Goal: Task Accomplishment & Management: Manage account settings

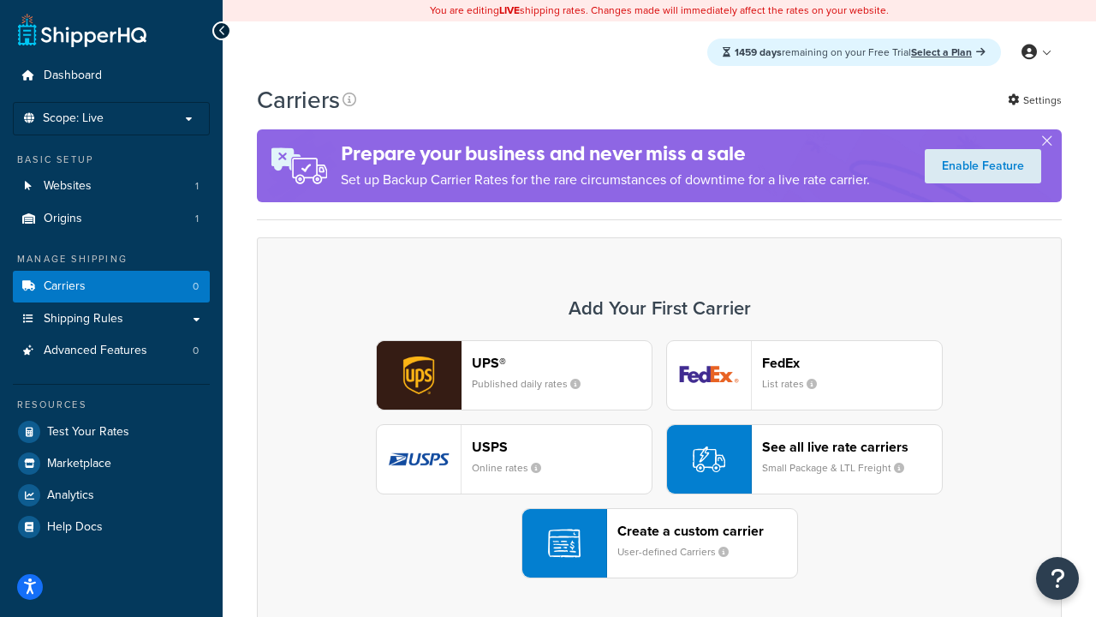
click at [659, 459] on div "UPS® Published daily rates FedEx List rates USPS Online rates See all live rate…" at bounding box center [659, 459] width 769 height 238
click at [852, 362] on header "FedEx" at bounding box center [852, 363] width 180 height 16
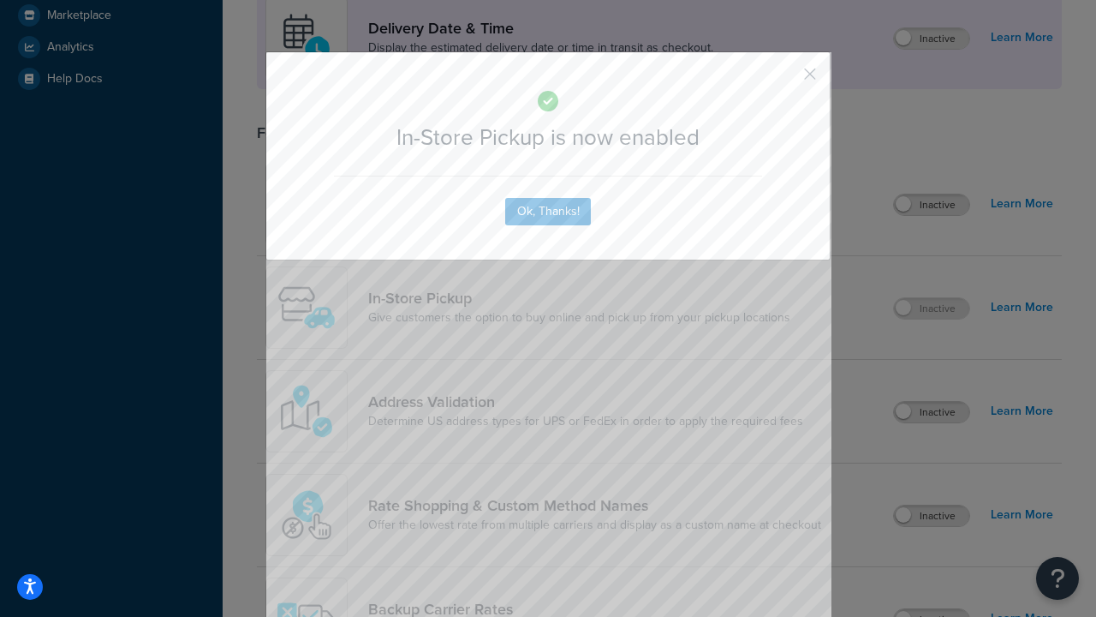
scroll to position [480, 0]
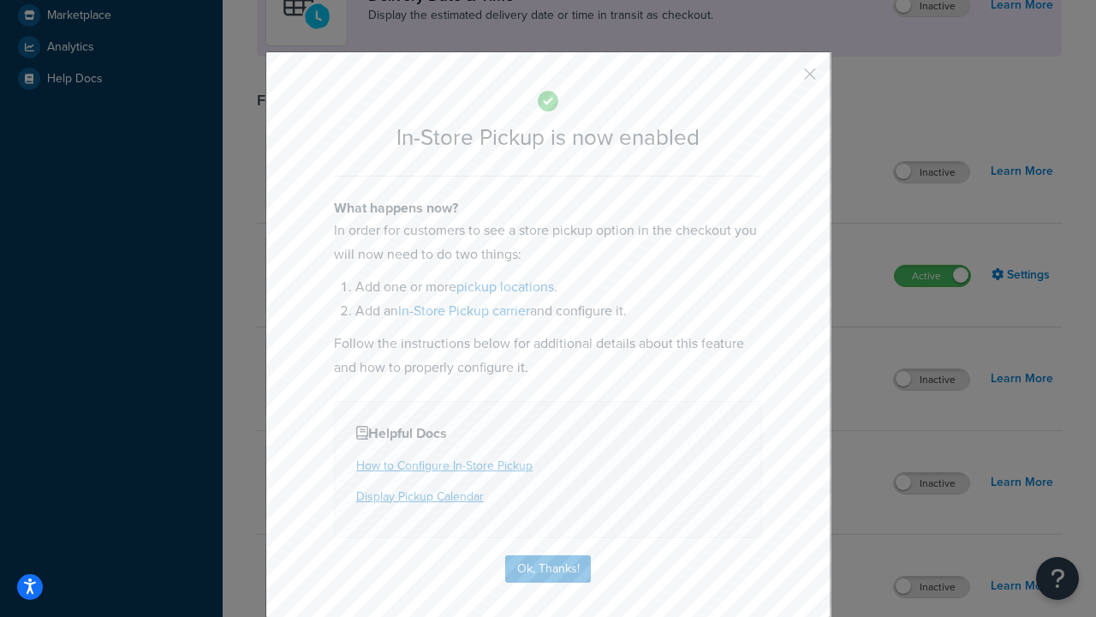
click at [784, 80] on button "button" at bounding box center [785, 80] width 4 height 4
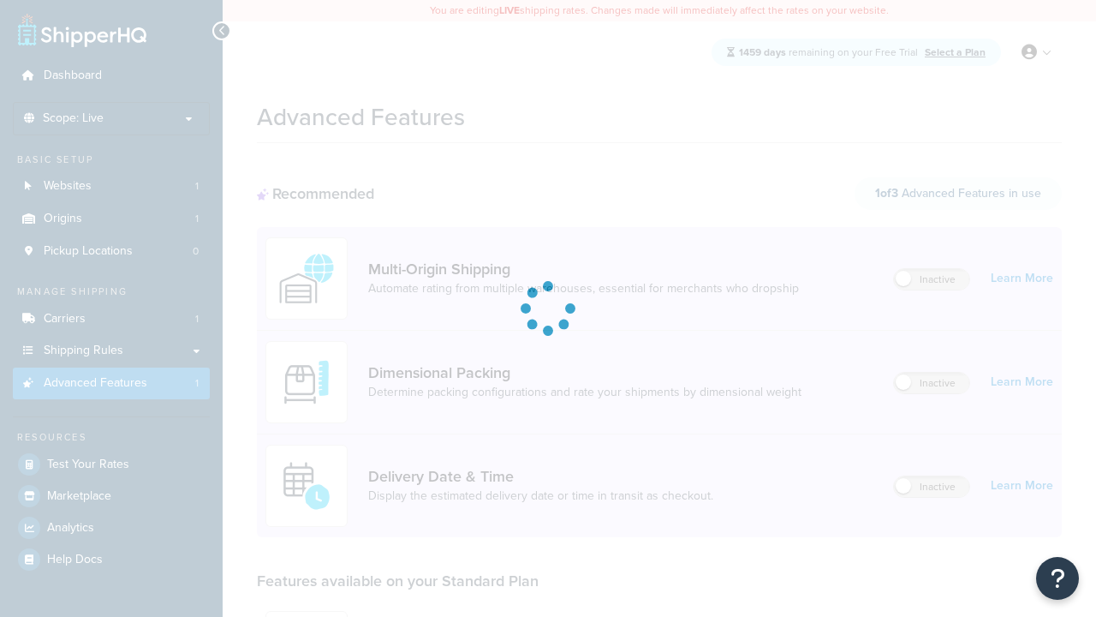
scroll to position [150, 0]
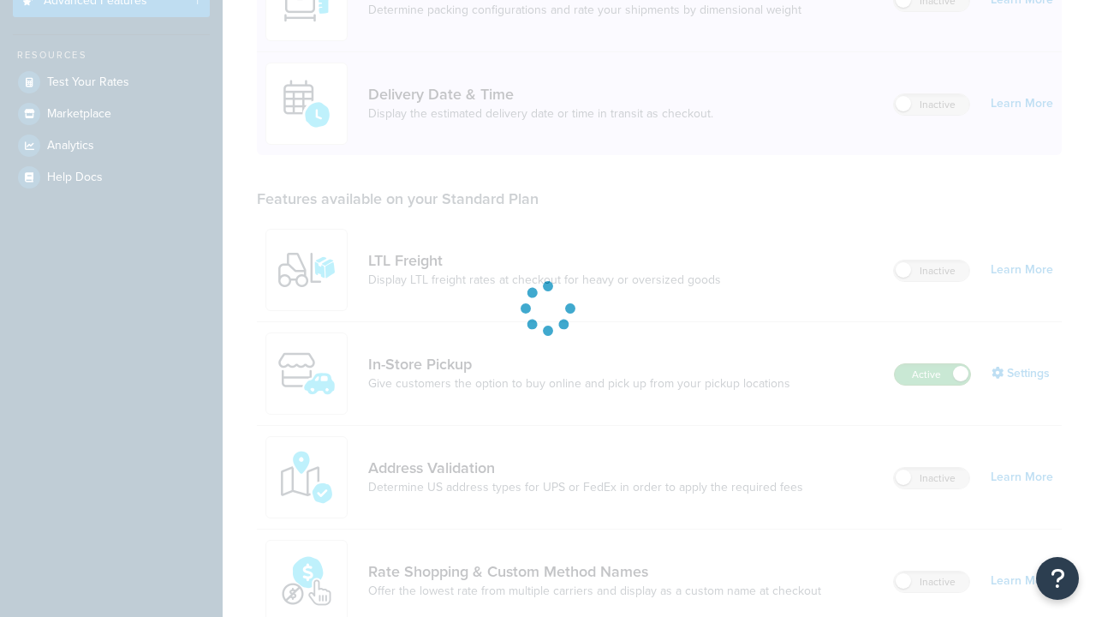
click at [933, 384] on label "Active" at bounding box center [932, 374] width 75 height 21
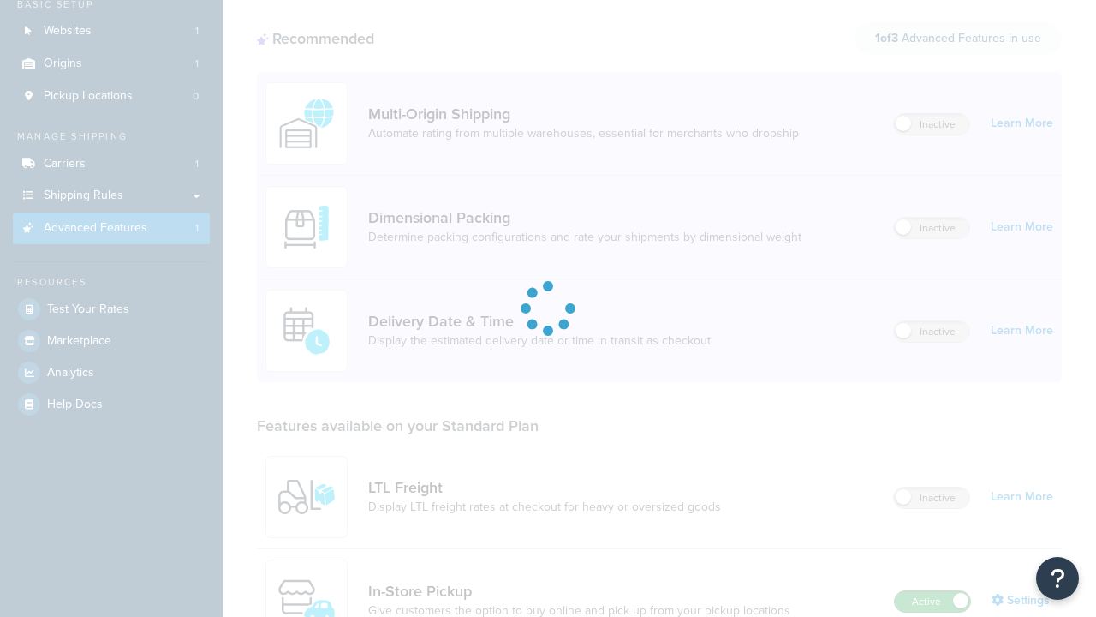
scroll to position [0, 0]
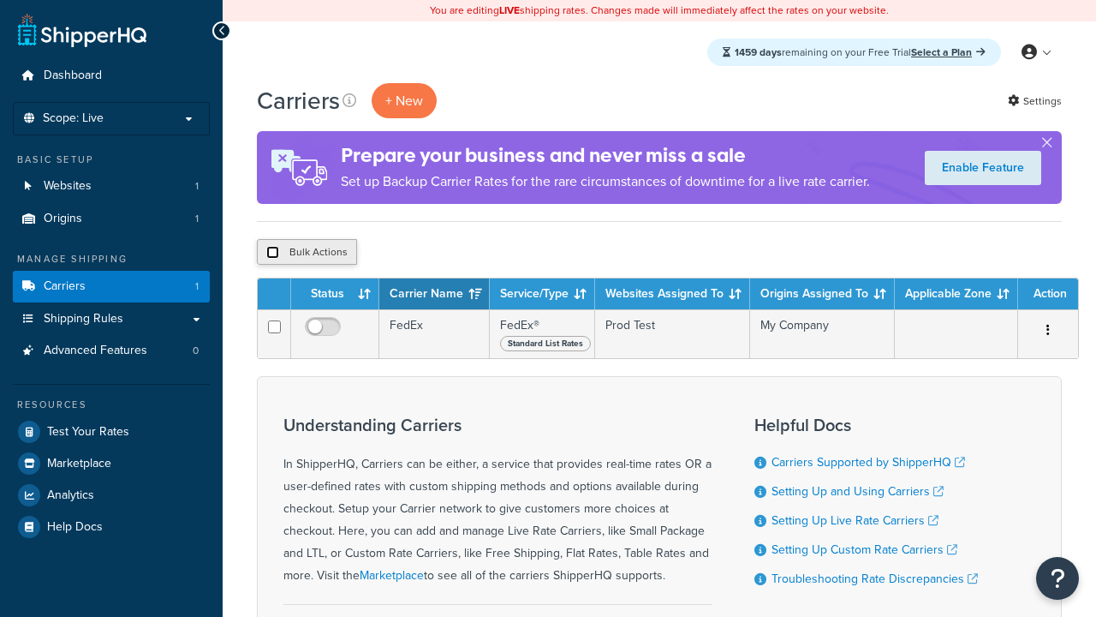
click at [272, 253] on input "checkbox" at bounding box center [272, 252] width 13 height 13
checkbox input "true"
click at [0, 0] on button "Delete" at bounding box center [0, 0] width 0 height 0
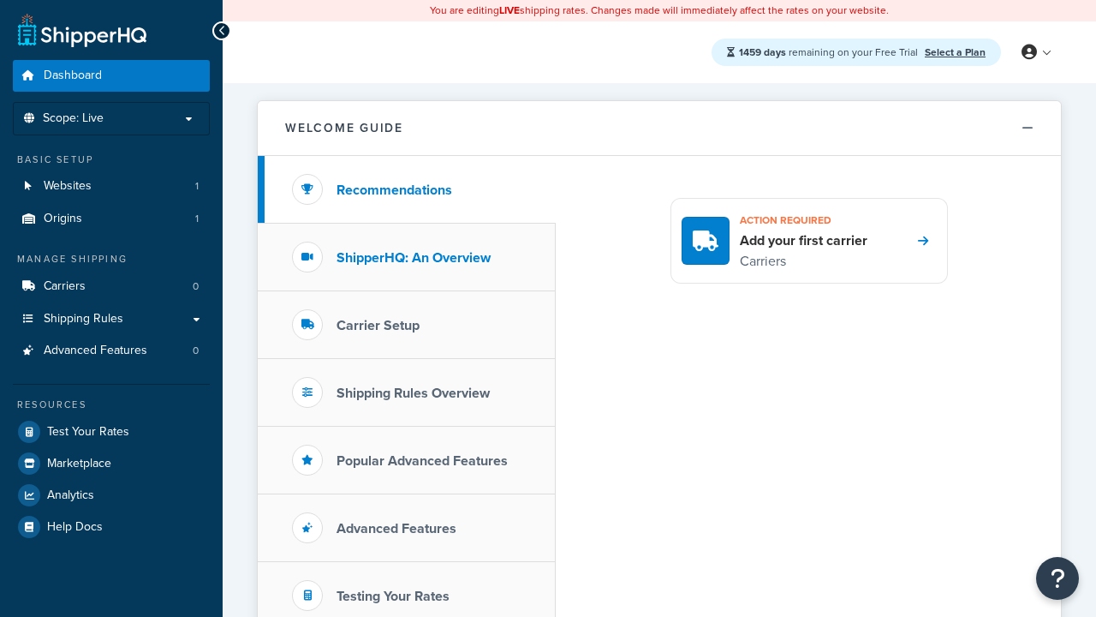
click at [414, 257] on h3 "ShipperHQ: An Overview" at bounding box center [414, 257] width 154 height 15
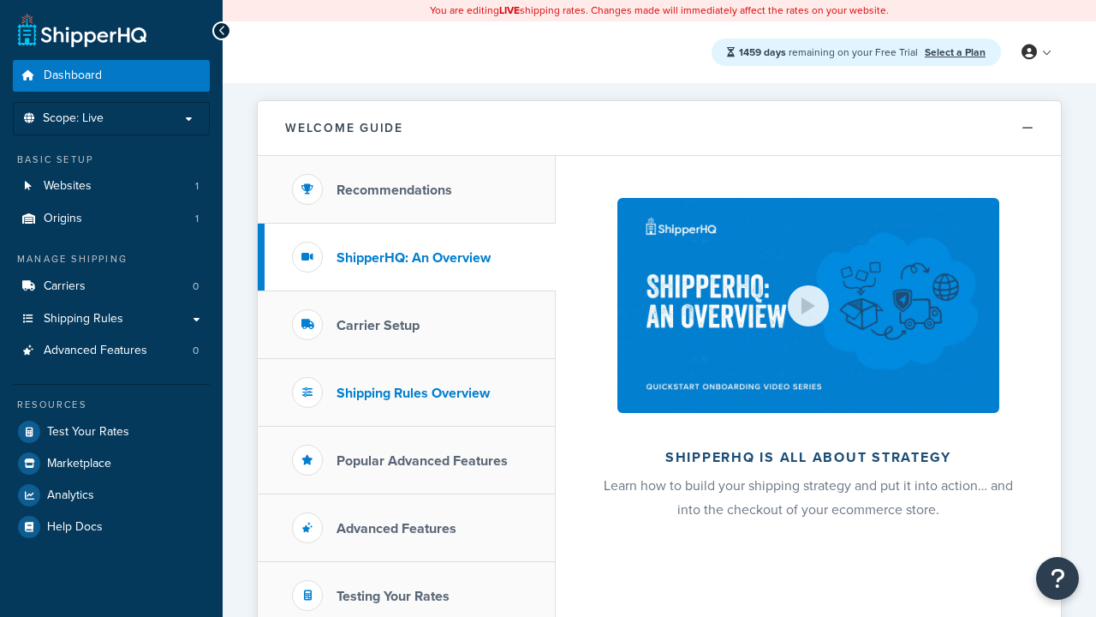
click at [378, 325] on h3 "Carrier Setup" at bounding box center [378, 325] width 83 height 15
click at [413, 392] on h3 "Shipping Rules Overview" at bounding box center [413, 392] width 153 height 15
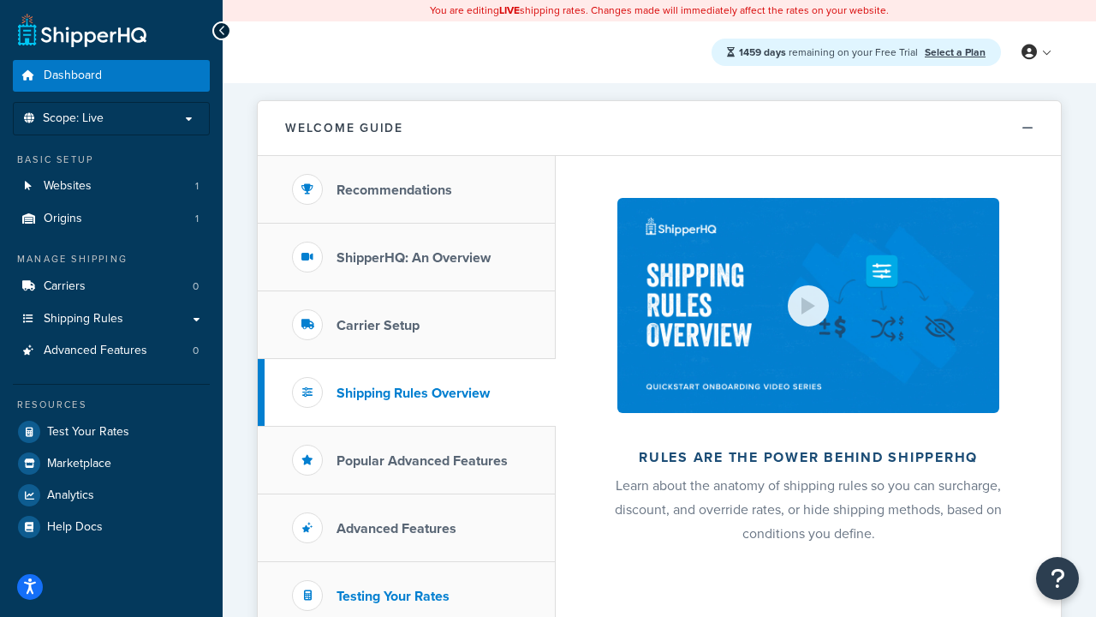
click at [422, 460] on h3 "Popular Advanced Features" at bounding box center [422, 460] width 171 height 15
click at [393, 595] on h3 "Testing Your Rates" at bounding box center [393, 595] width 113 height 15
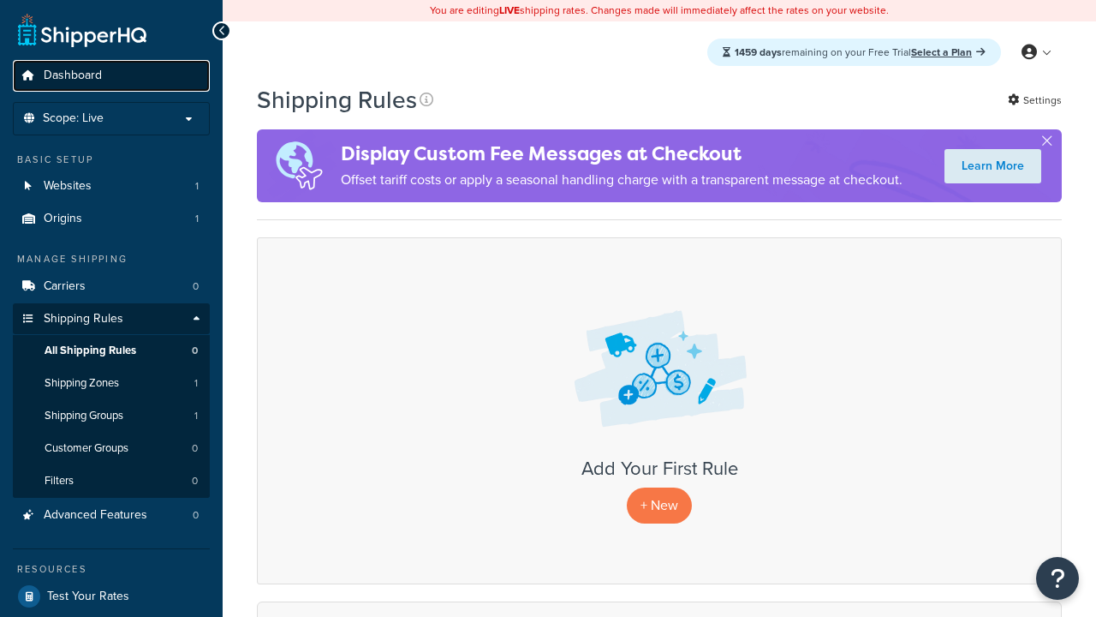
click at [73, 75] on span "Dashboard" at bounding box center [73, 76] width 58 height 15
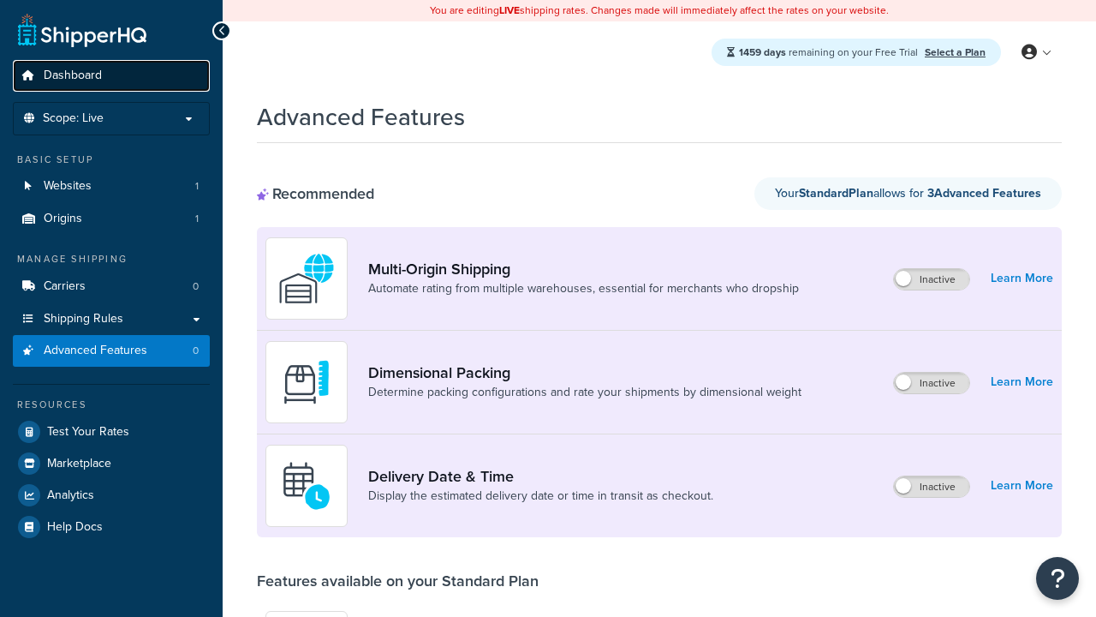
click at [73, 75] on span "Dashboard" at bounding box center [73, 76] width 58 height 15
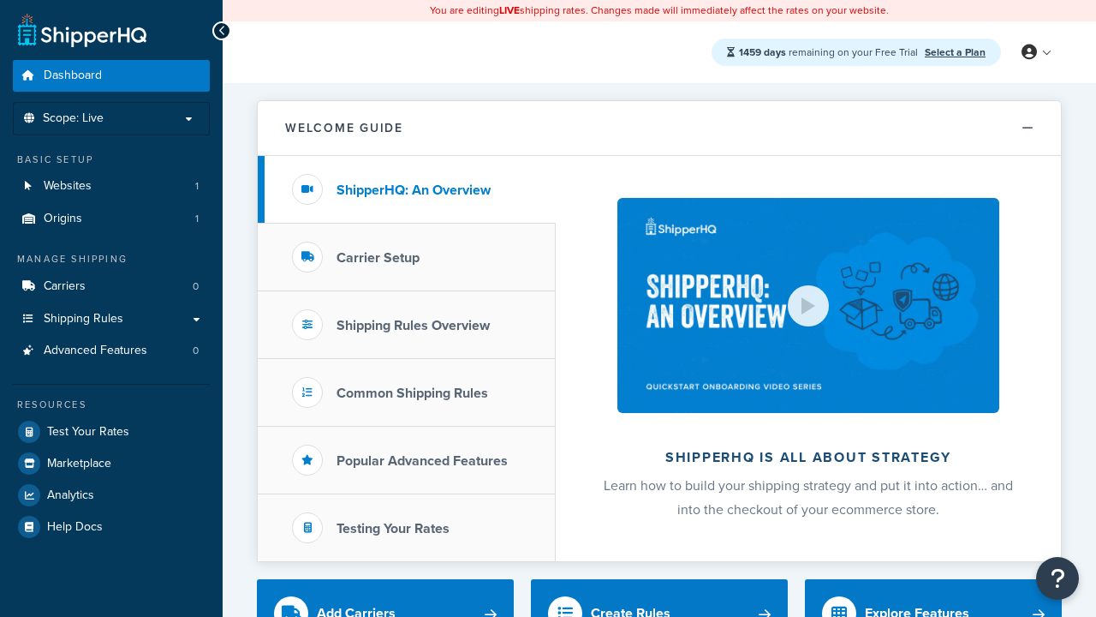
click at [73, 75] on span "Dashboard" at bounding box center [73, 76] width 58 height 15
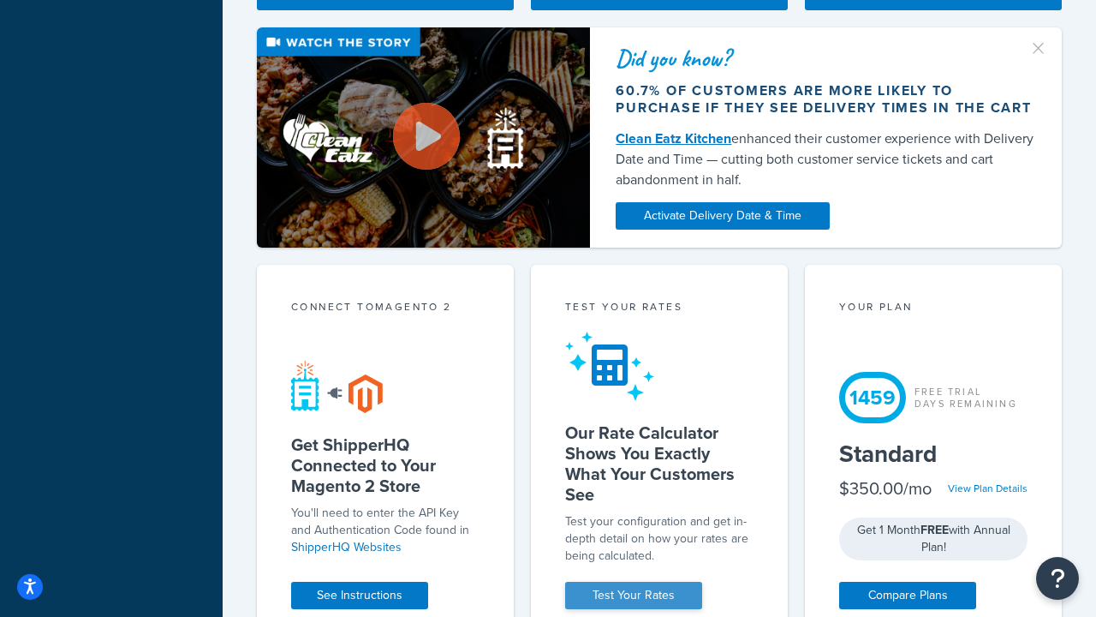
click at [634, 595] on link "Test Your Rates" at bounding box center [633, 594] width 137 height 27
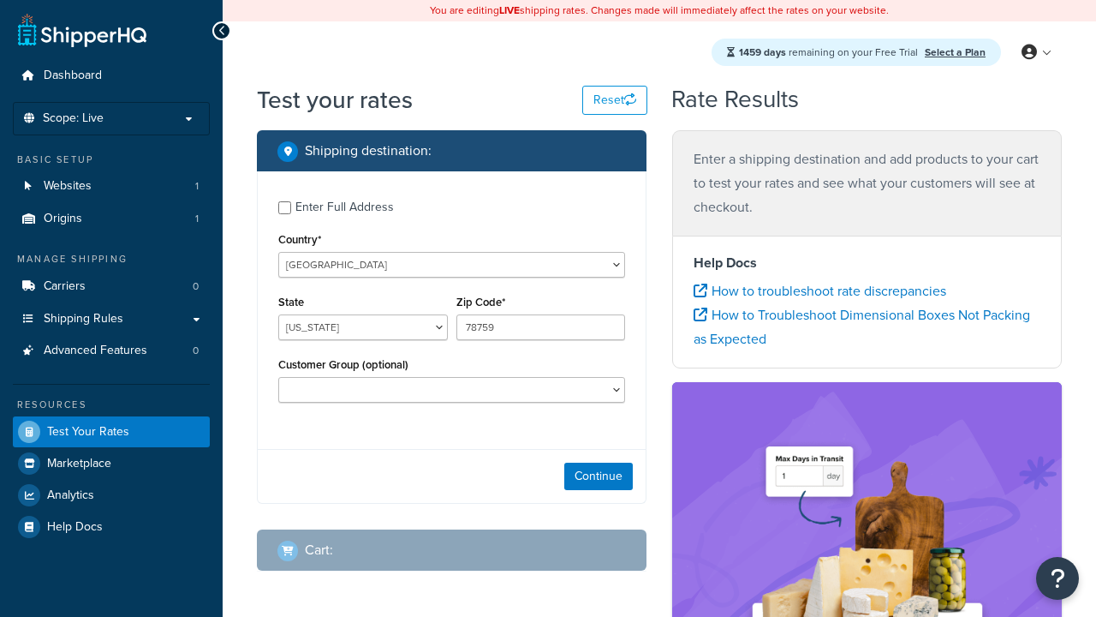
select select "TX"
click at [73, 75] on span "Dashboard" at bounding box center [73, 76] width 58 height 15
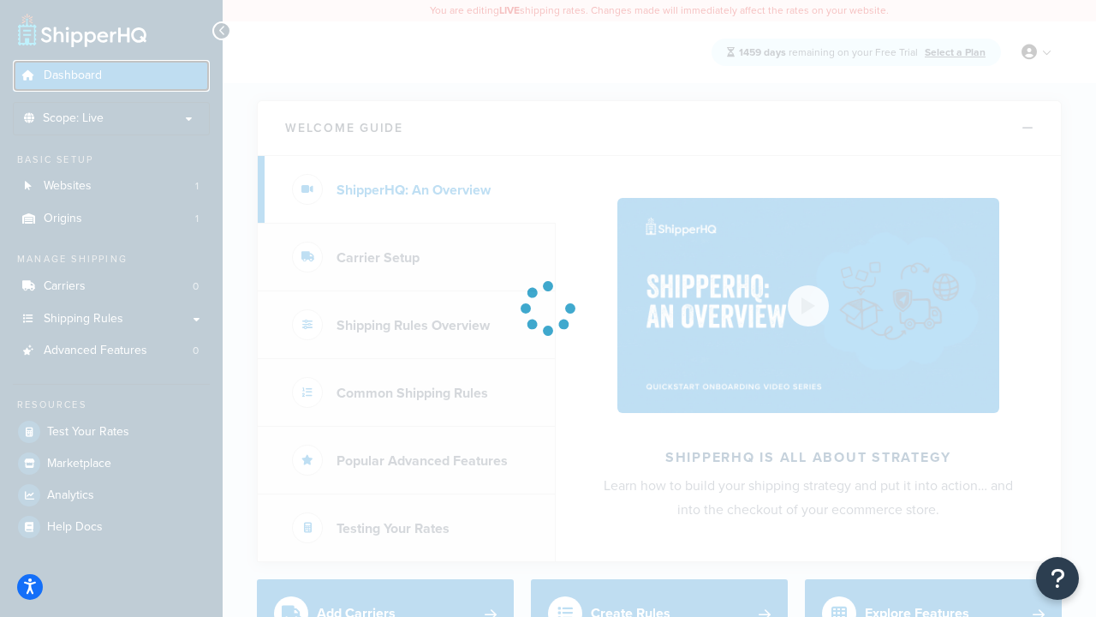
click at [73, 69] on span "Dashboard" at bounding box center [73, 76] width 58 height 15
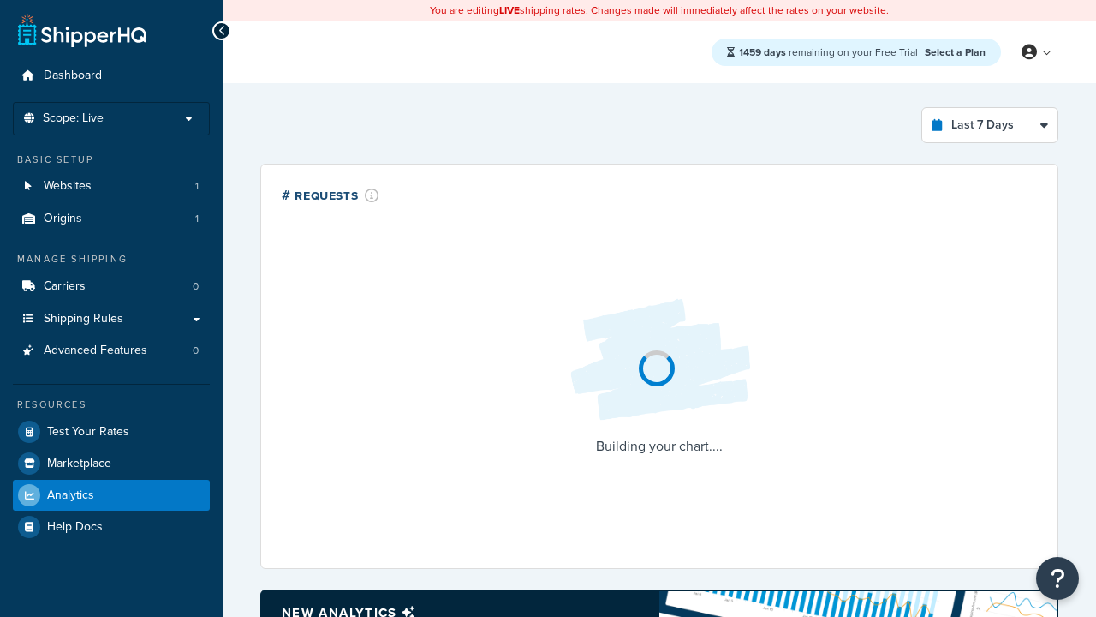
select select "last_7_days"
